Goal: Information Seeking & Learning: Learn about a topic

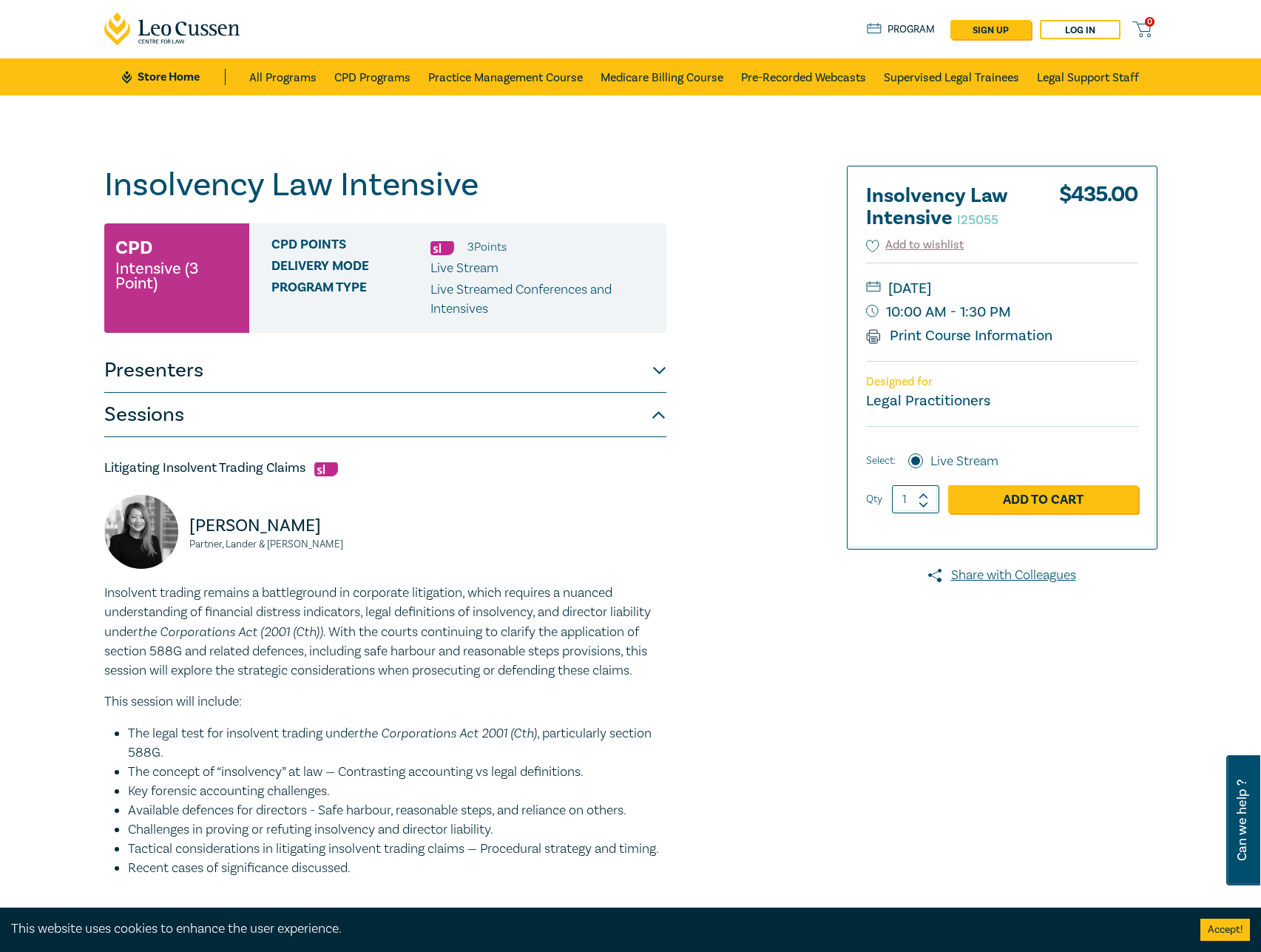
click at [169, 71] on link "Store Home" at bounding box center [173, 77] width 103 height 16
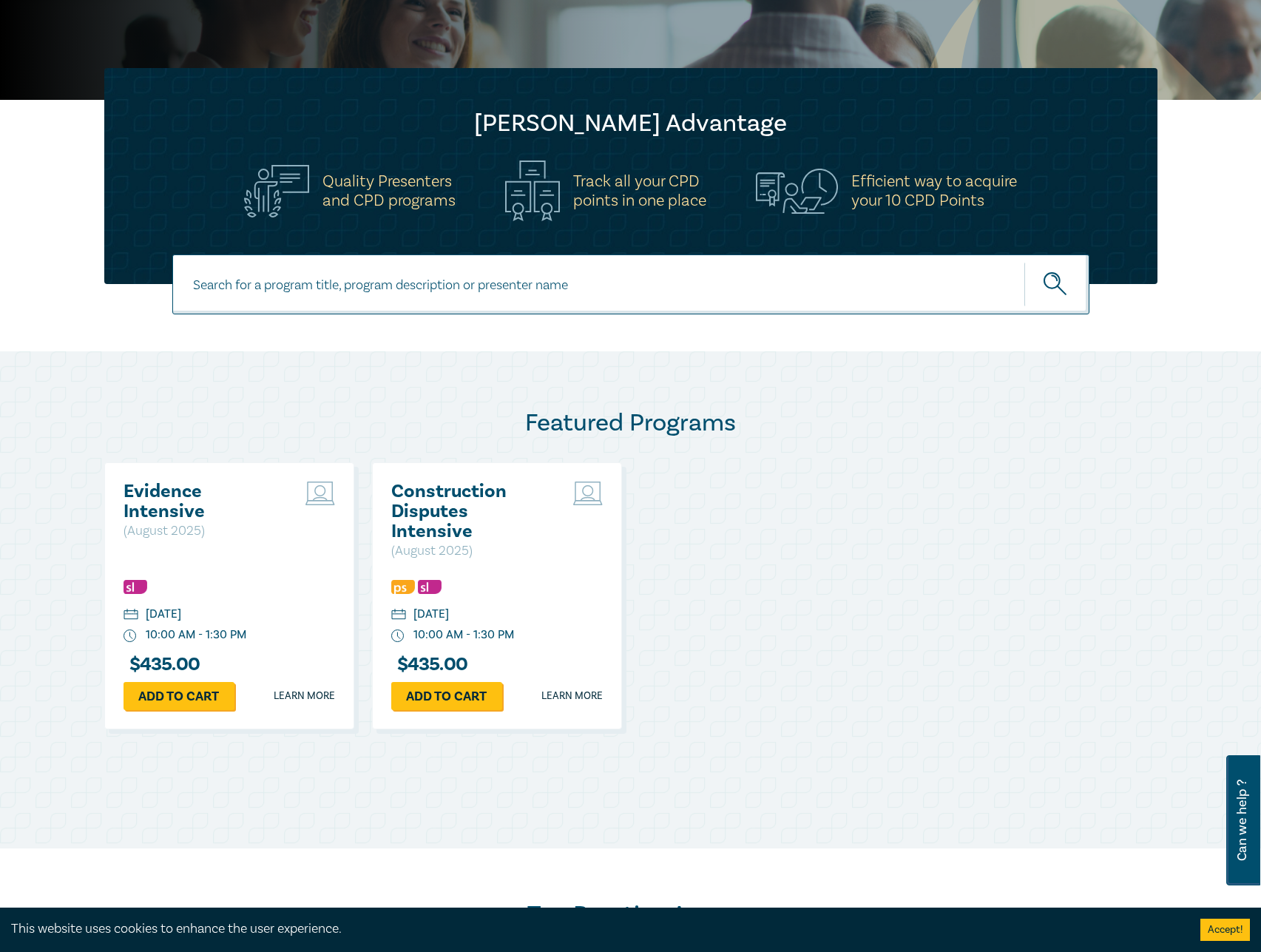
click at [162, 494] on h2 "Evidence Intensive" at bounding box center [203, 501] width 159 height 40
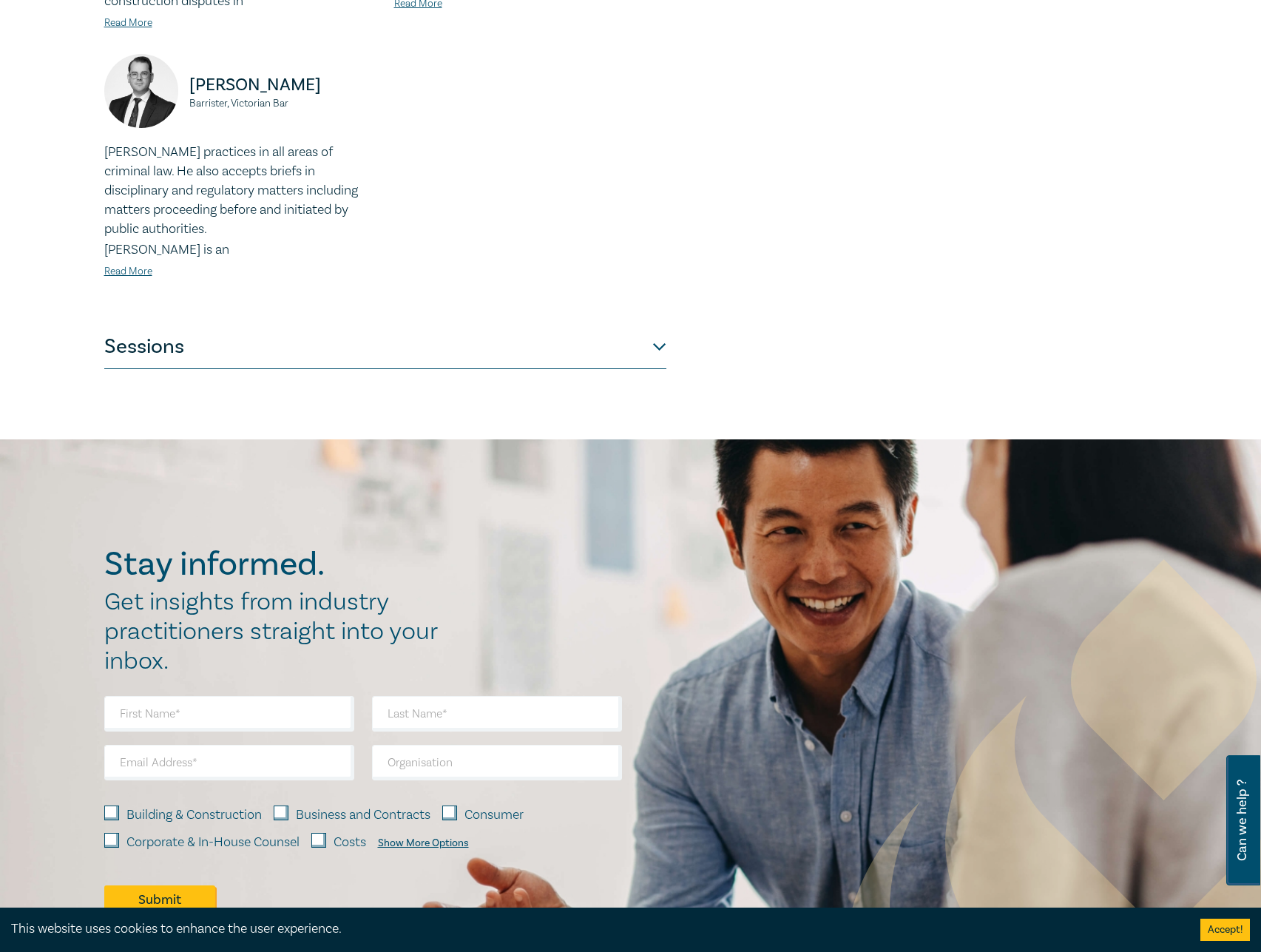
scroll to position [592, 0]
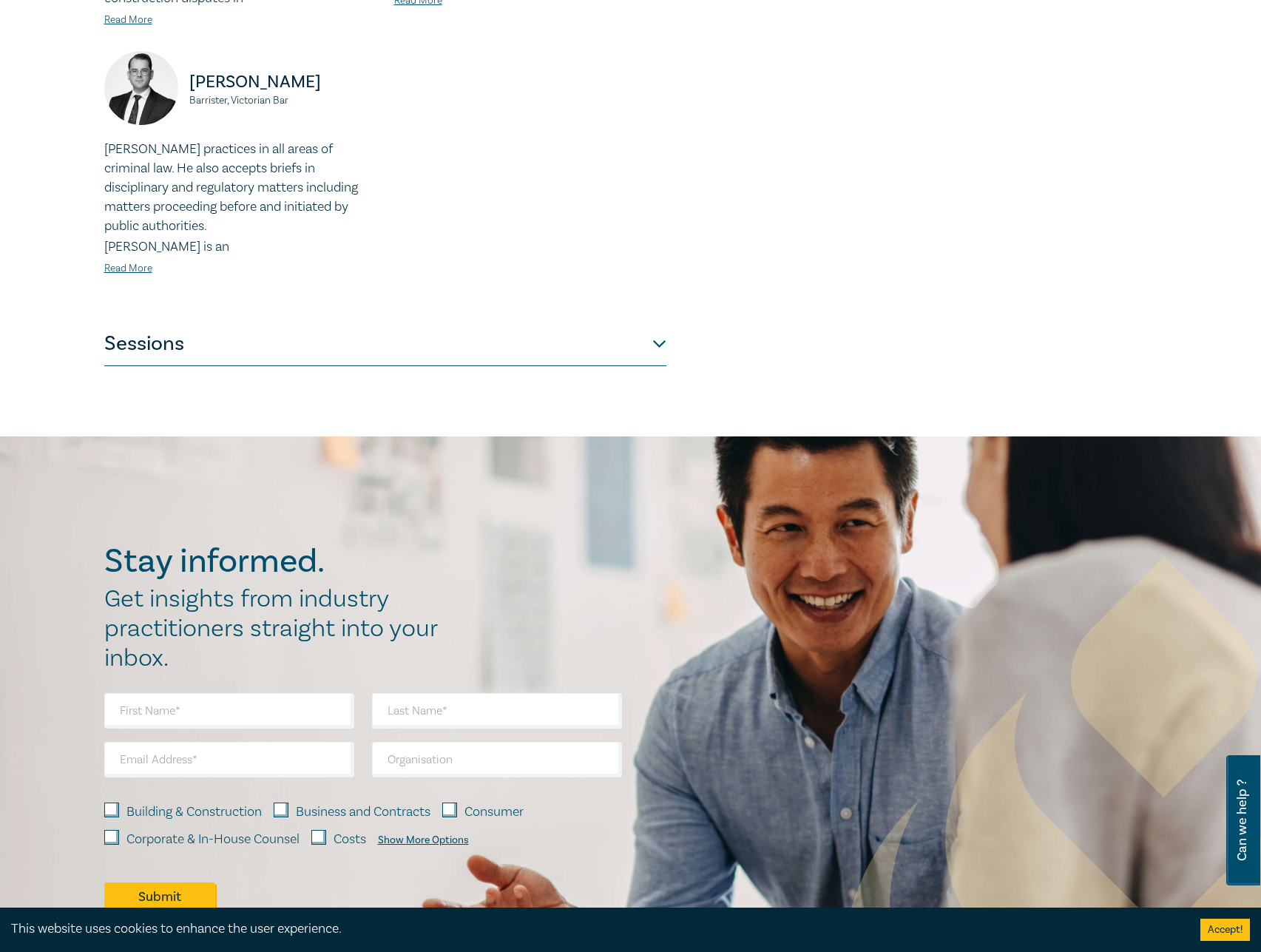
click at [400, 341] on button "Sessions" at bounding box center [385, 344] width 562 height 44
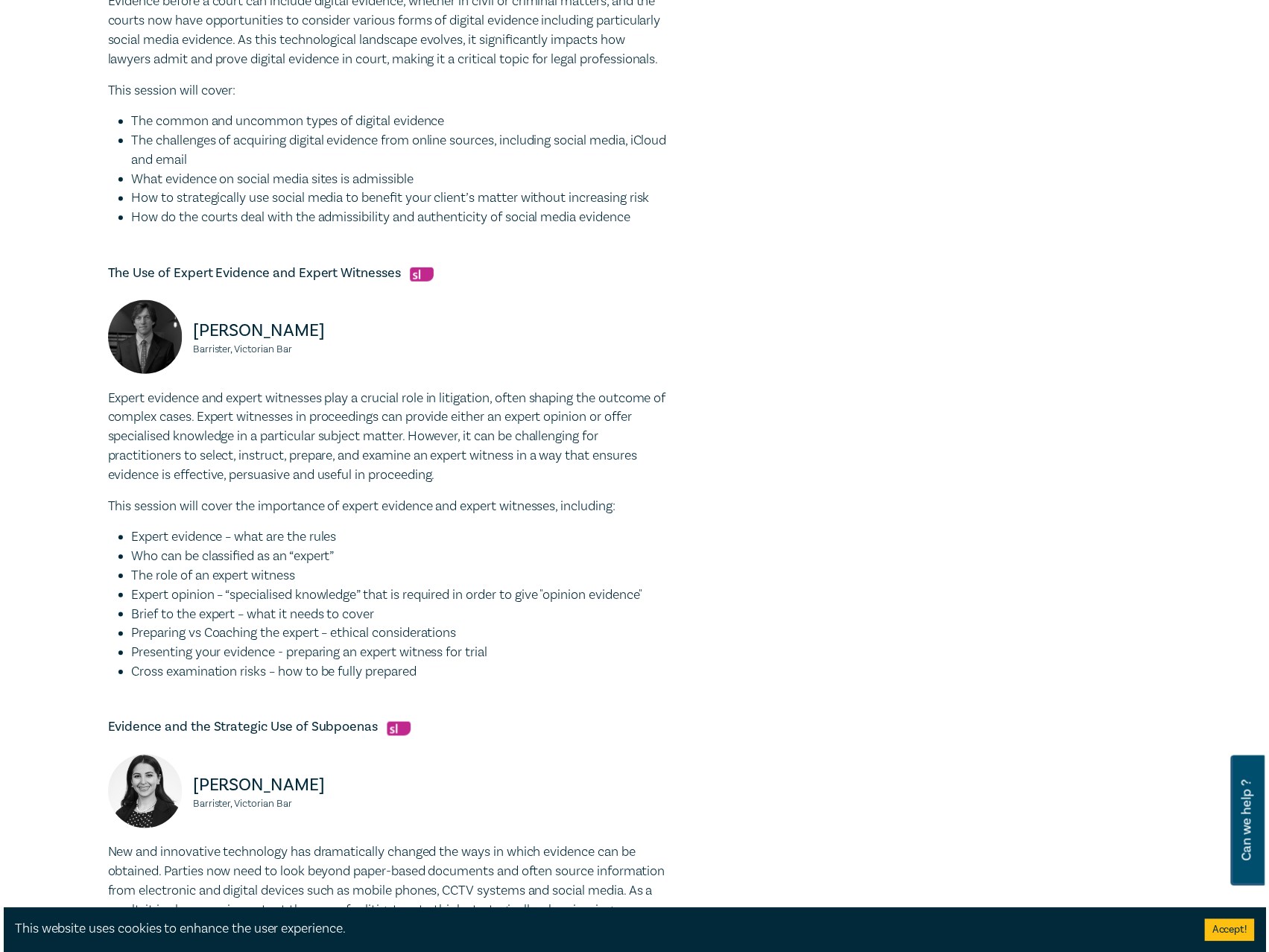
scroll to position [745, 0]
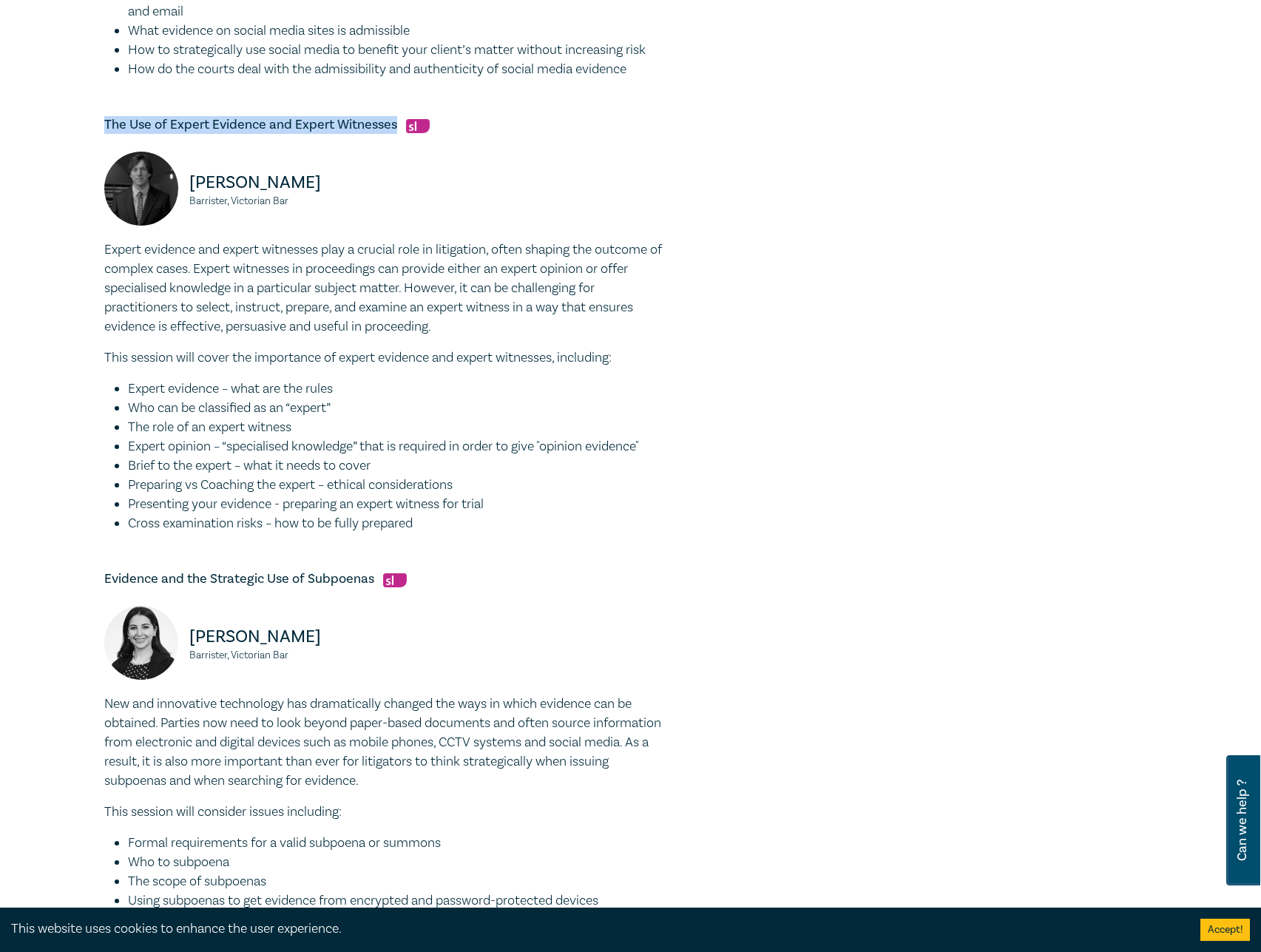
drag, startPoint x: 394, startPoint y: 145, endPoint x: 105, endPoint y: 143, distance: 289.0
click at [104, 134] on h5 "The Use of Expert Evidence and Expert Witnesses" at bounding box center [385, 125] width 562 height 17
copy h5 "The Use of Expert Evidence and Expert Witnesses"
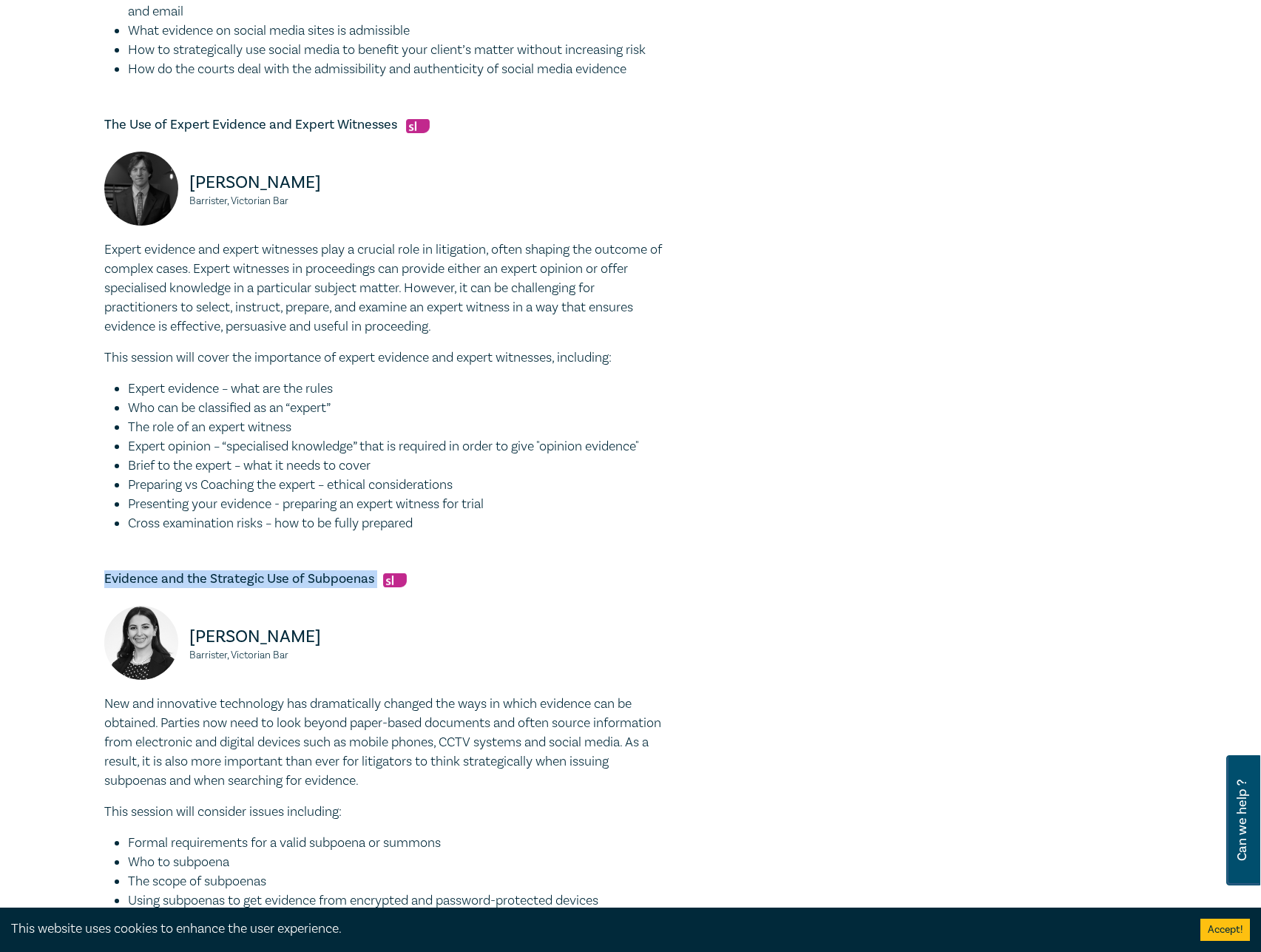
drag, startPoint x: 374, startPoint y: 599, endPoint x: 132, endPoint y: 602, distance: 242.0
click at [87, 599] on div "Evidence Intensive I25027 CPD Intensive (3 Point) CPD Points 3 Point s Delivery…" at bounding box center [630, 214] width 1261 height 1717
copy h5 "Evidence and the Strategic Use of Subpoenas"
